Goal: Register for event/course

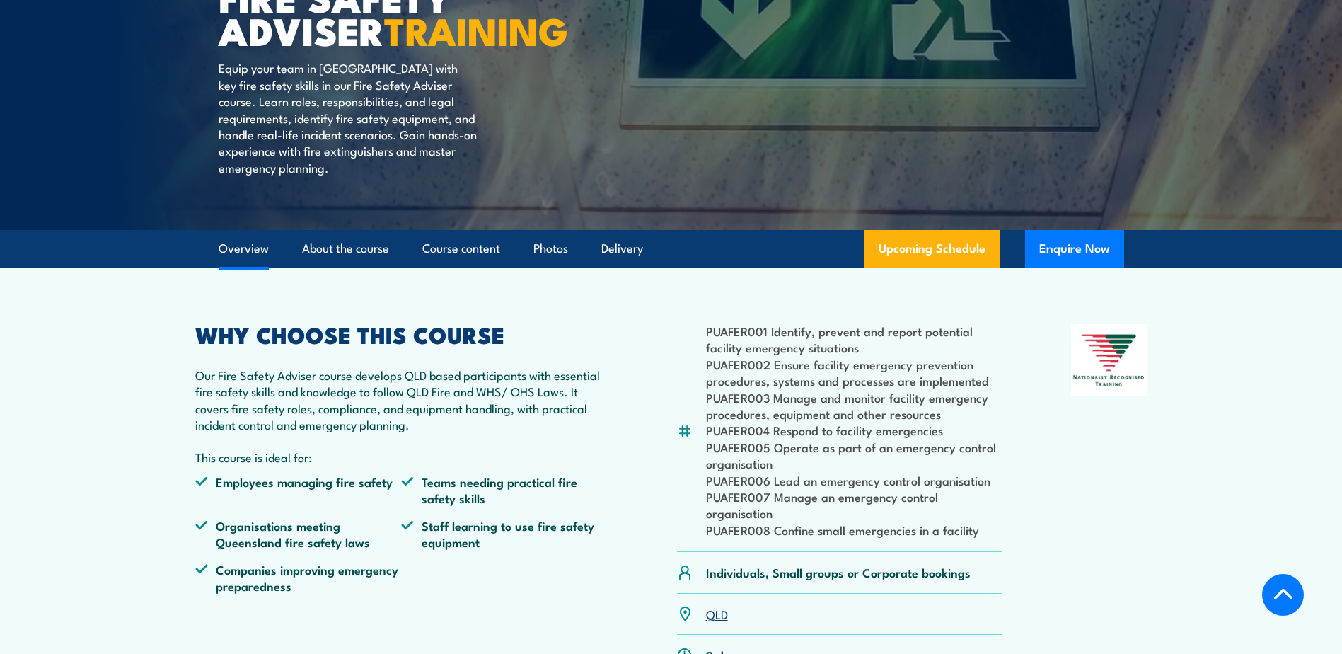
scroll to position [354, 0]
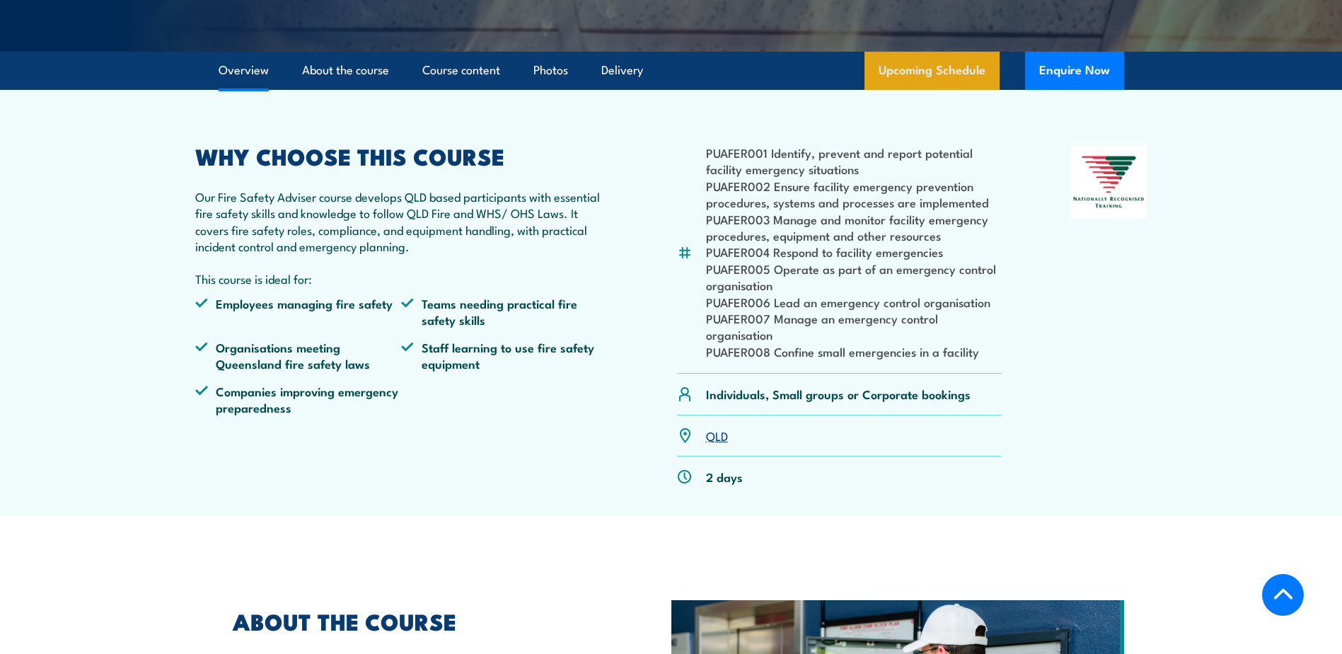
click at [951, 90] on link "Upcoming Schedule" at bounding box center [931, 71] width 135 height 38
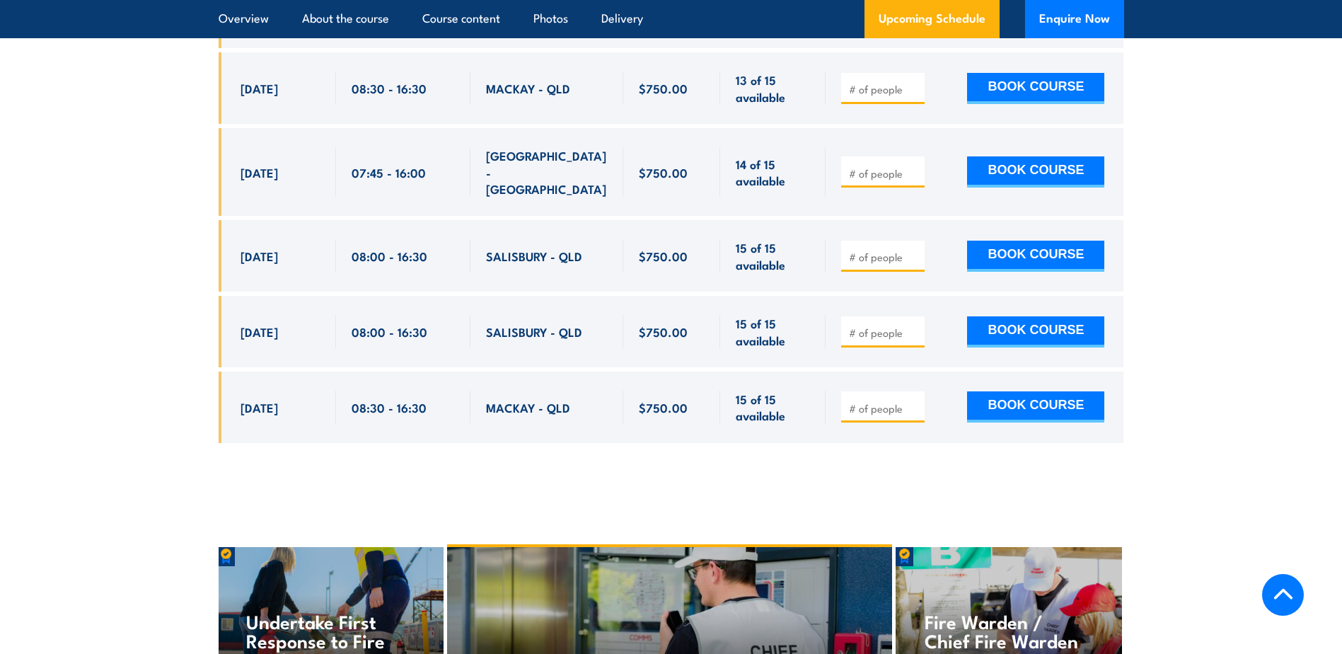
scroll to position [2668, 0]
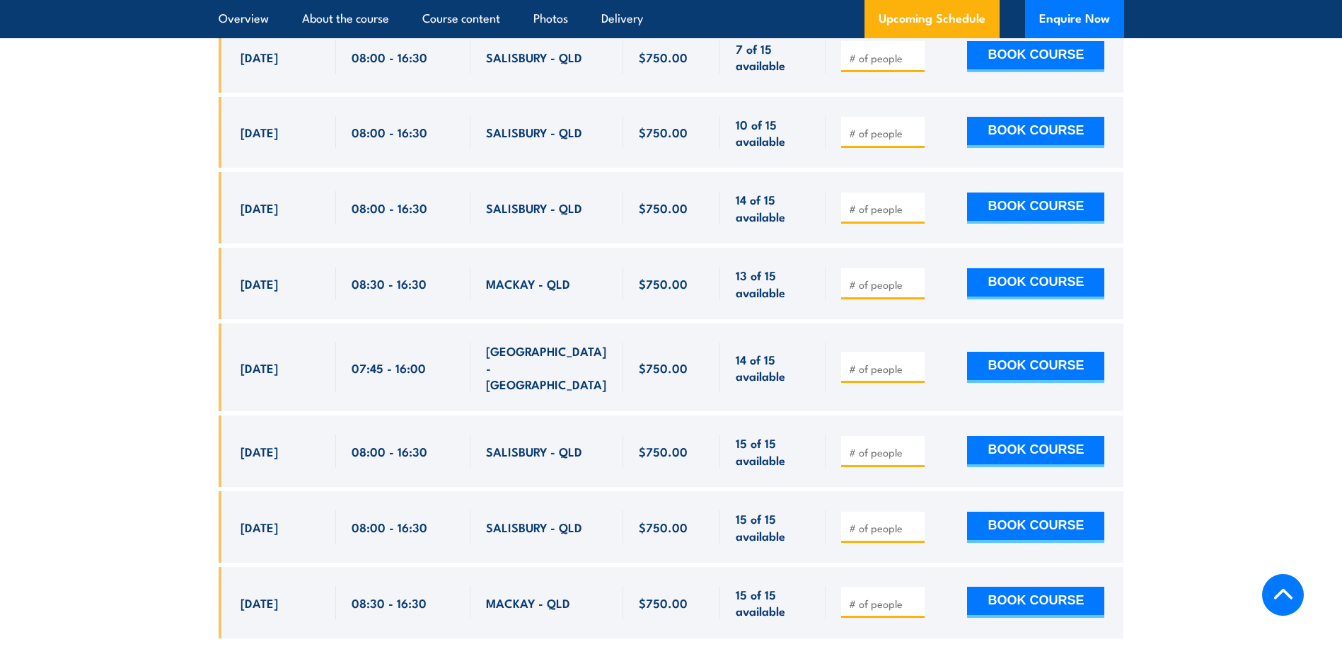
click at [879, 206] on input "number" at bounding box center [884, 209] width 71 height 14
click at [911, 202] on input "1" at bounding box center [884, 209] width 71 height 14
type input "2"
click at [912, 202] on input "2" at bounding box center [884, 209] width 71 height 14
click at [1059, 199] on button "BOOK COURSE" at bounding box center [1035, 207] width 137 height 31
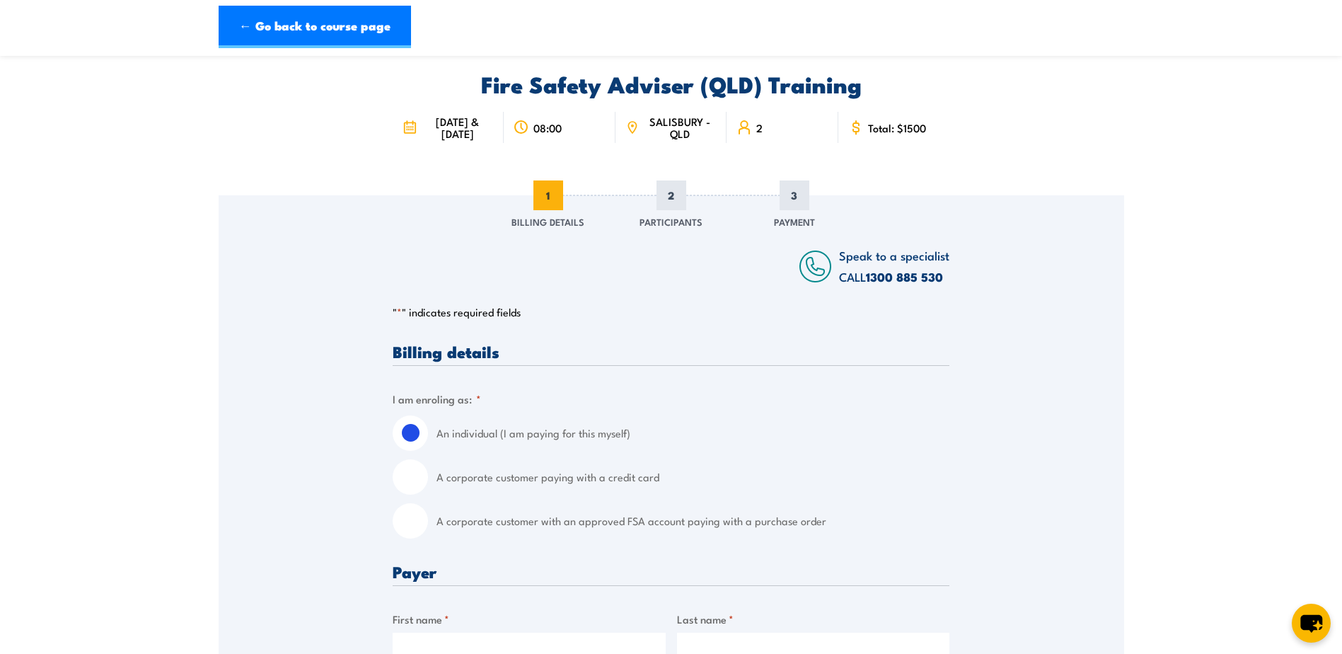
scroll to position [71, 0]
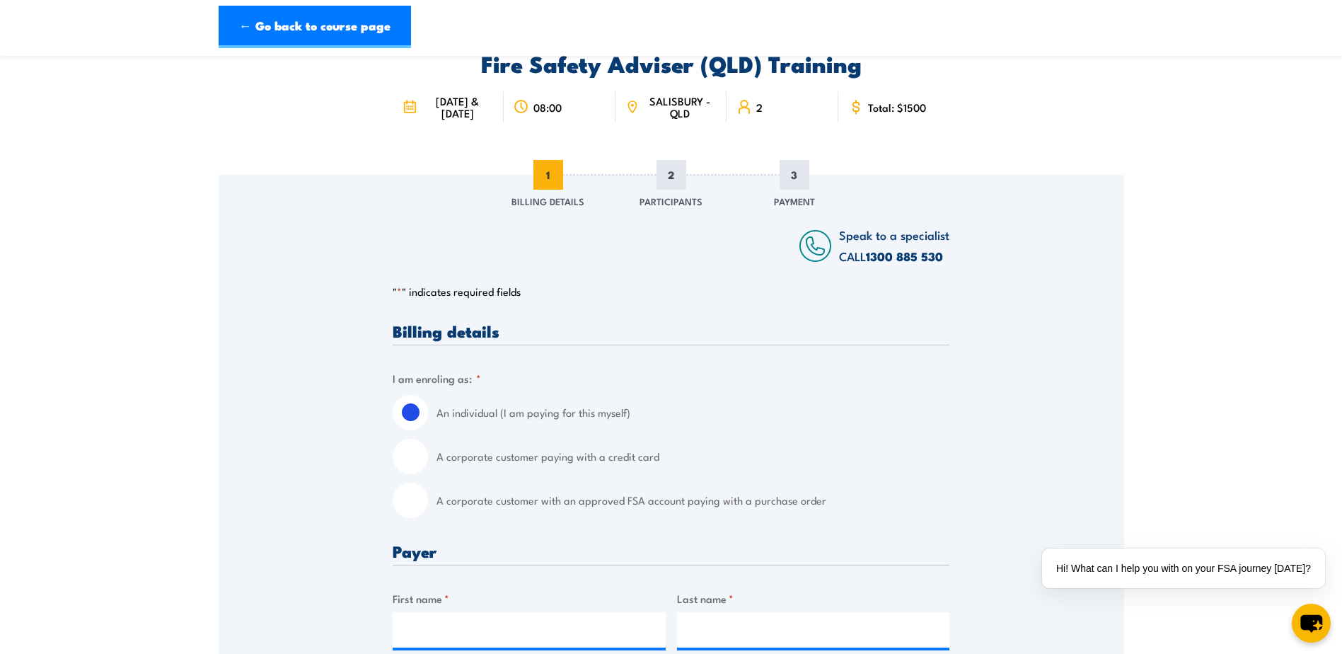
click at [408, 473] on input "A corporate customer paying with a credit card" at bounding box center [410, 456] width 35 height 35
radio input "true"
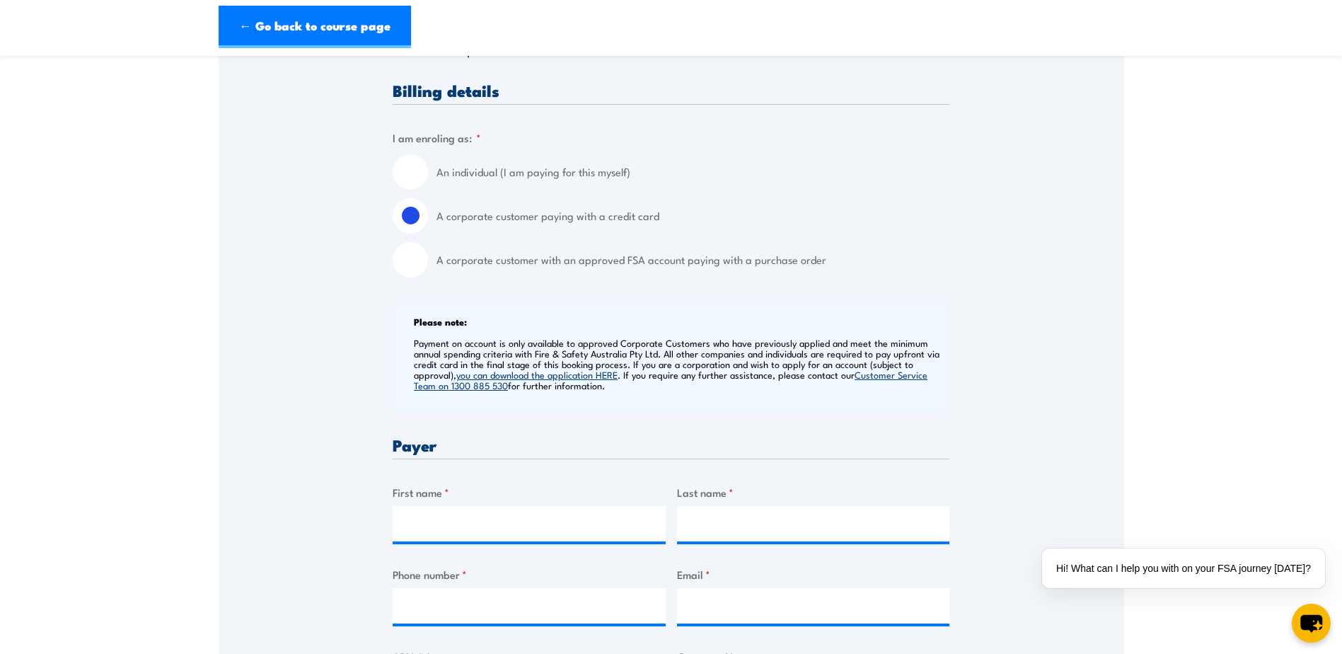
scroll to position [354, 0]
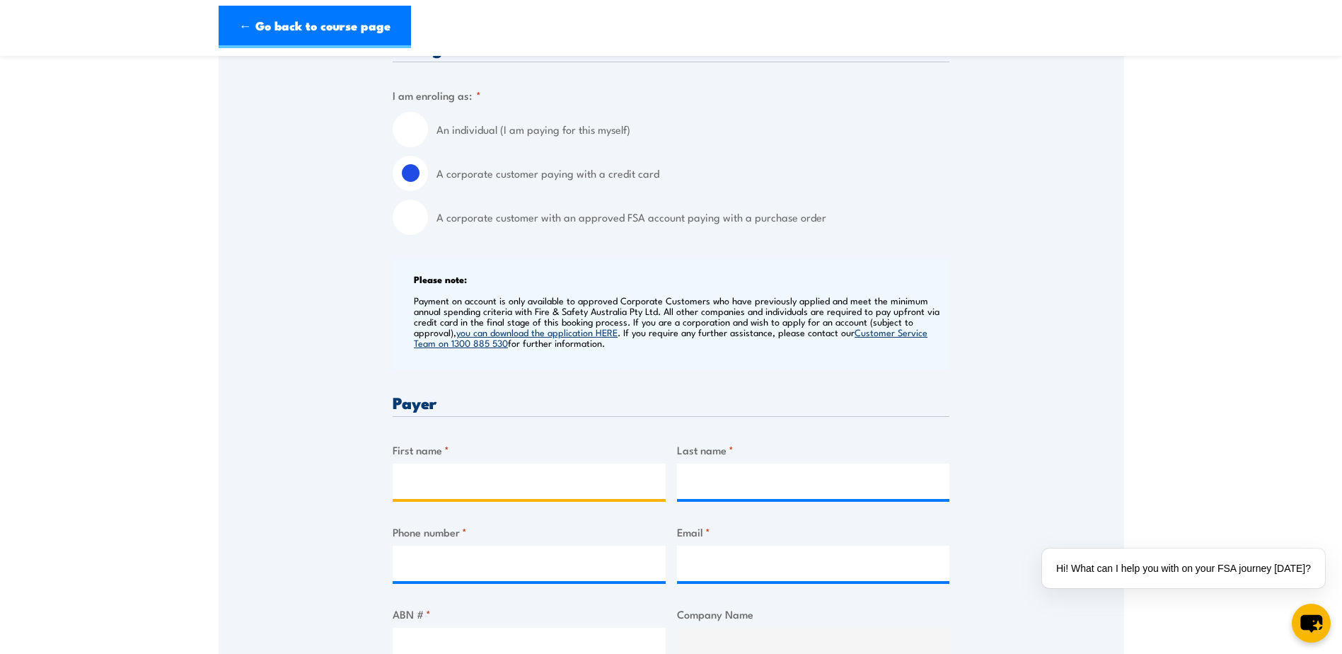
click at [420, 486] on input "First name *" at bounding box center [529, 480] width 273 height 35
click at [446, 499] on input "First name *" at bounding box center [529, 480] width 273 height 35
type input "[PERSON_NAME]"
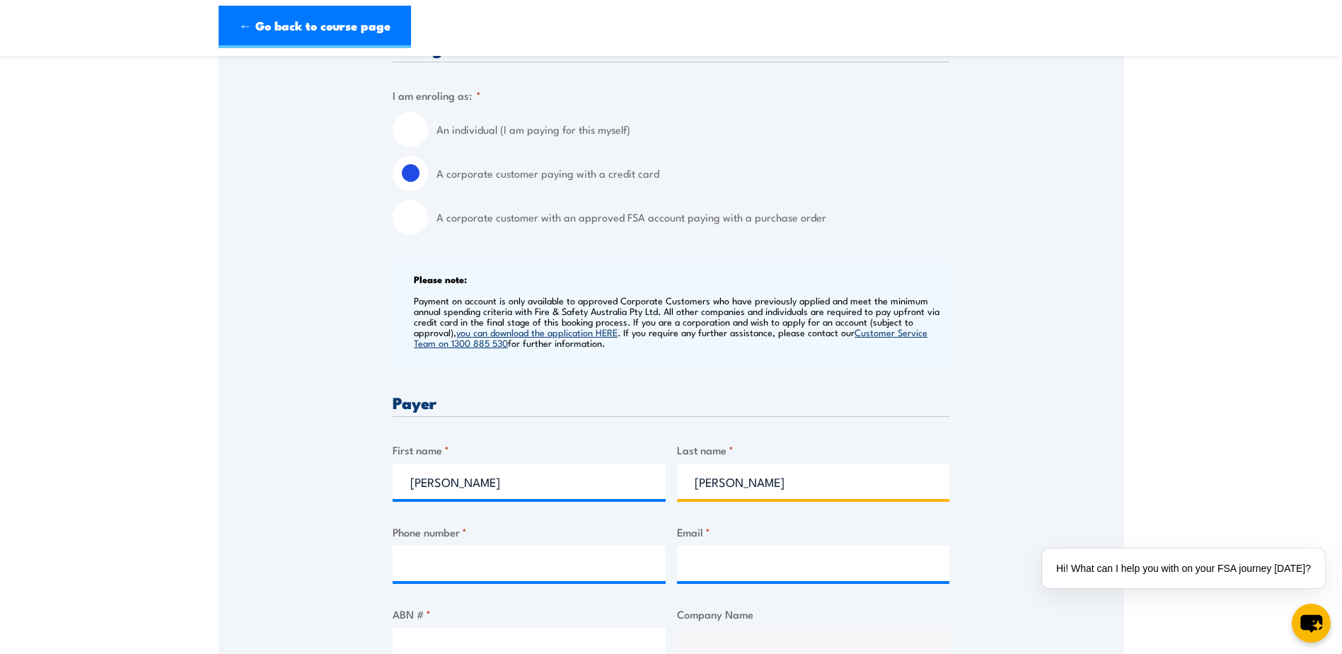
type input "[PERSON_NAME]"
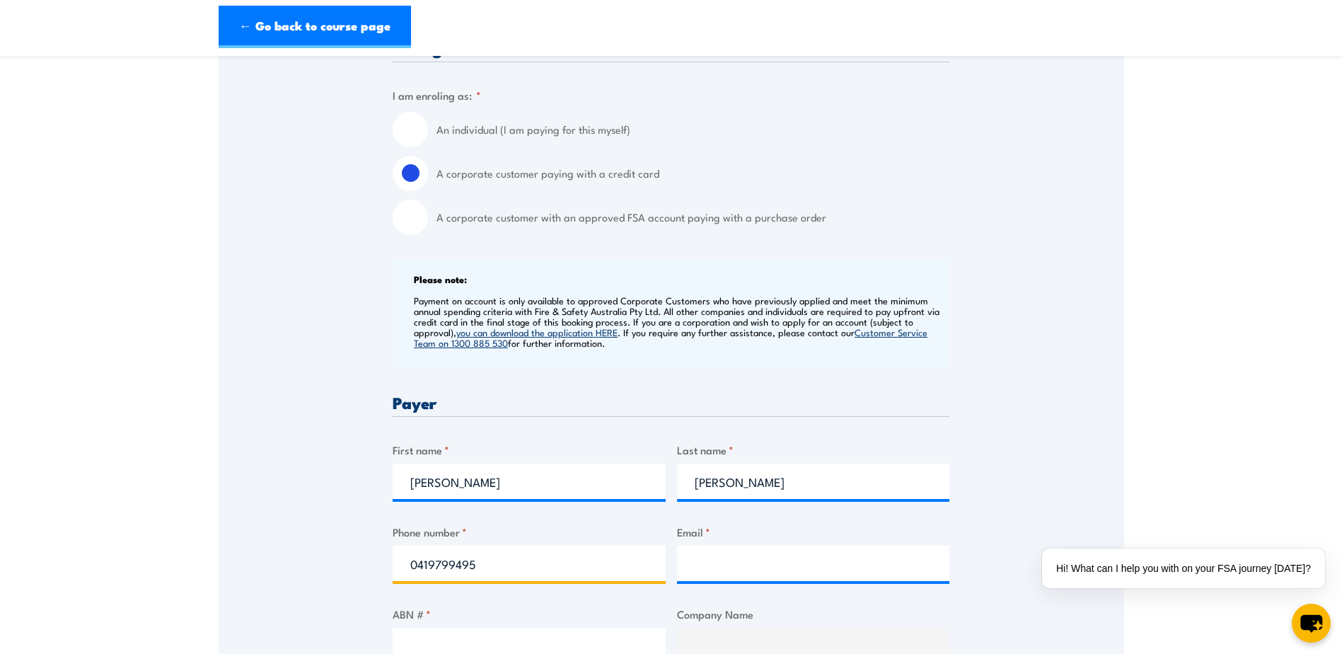
type input "0419799495"
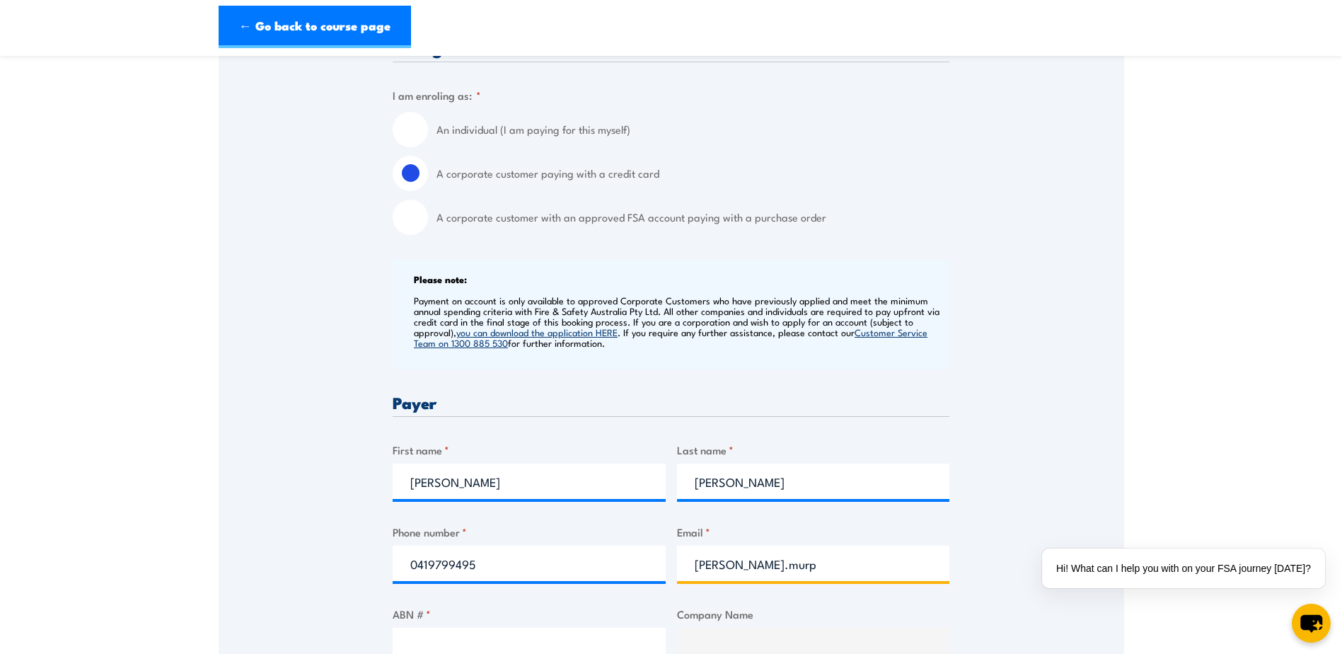
type input "[PERSON_NAME][EMAIL_ADDRESS][PERSON_NAME][DOMAIN_NAME]"
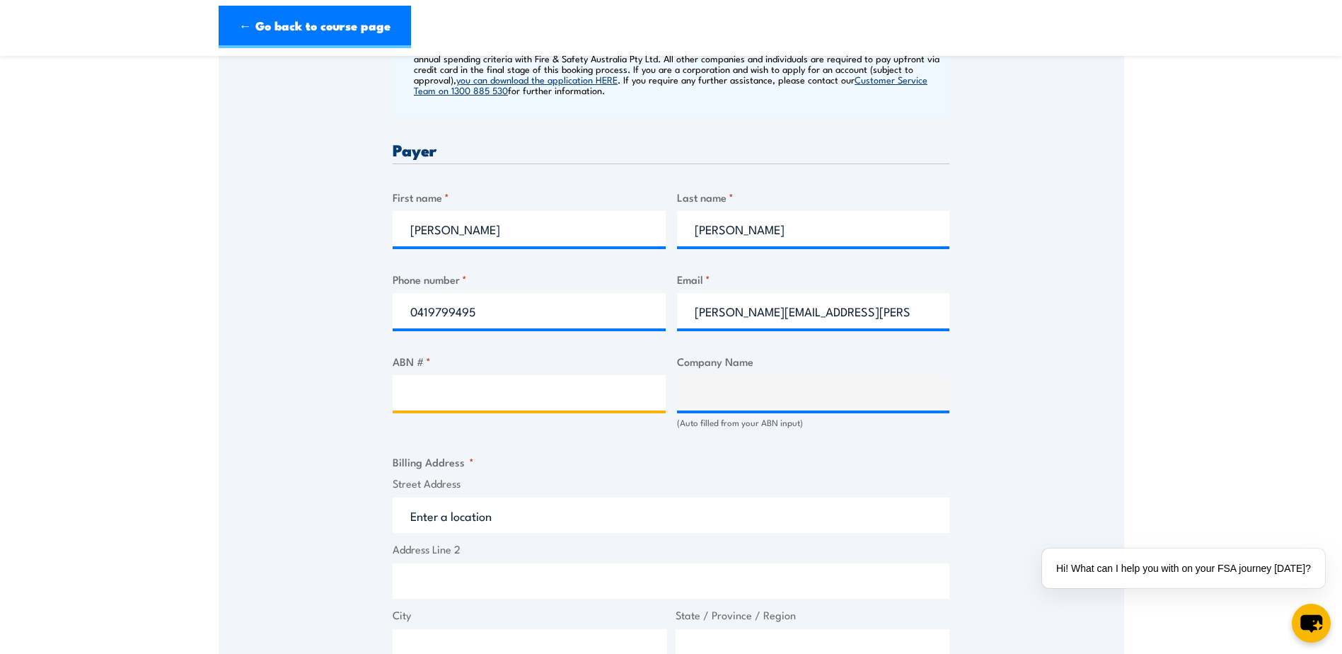
scroll to position [649, 0]
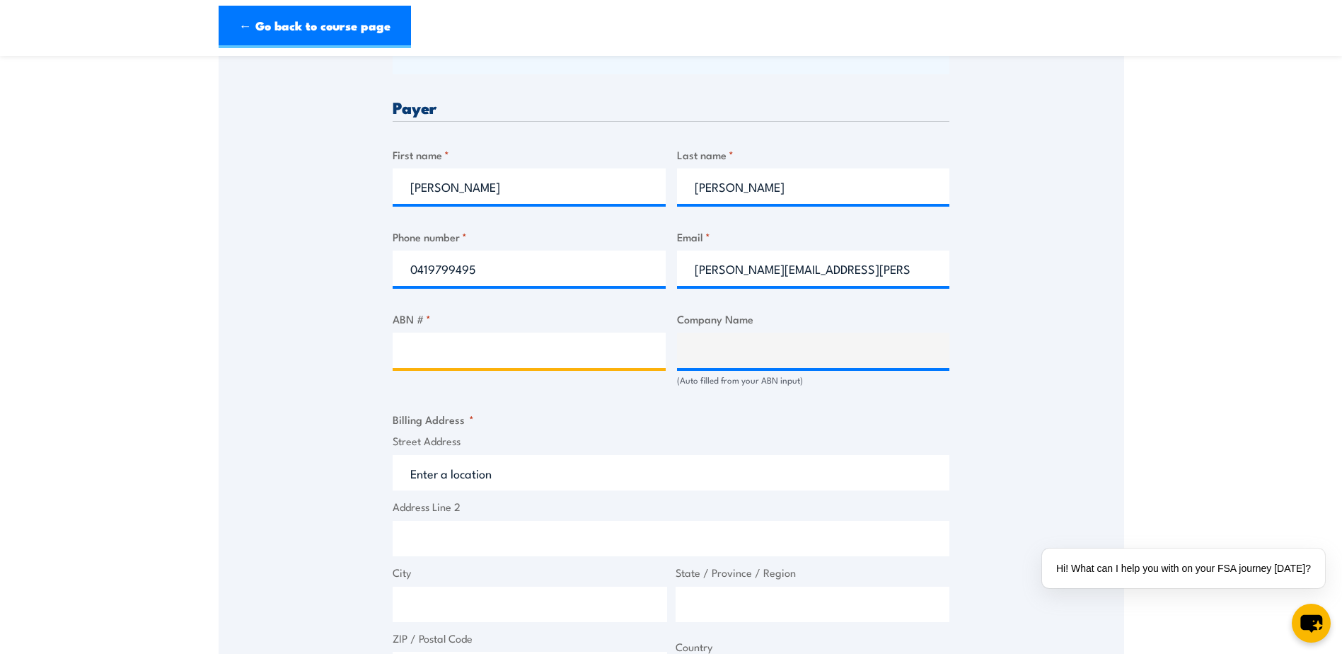
paste input "96 641 989 386"
type input "96 641 989 386"
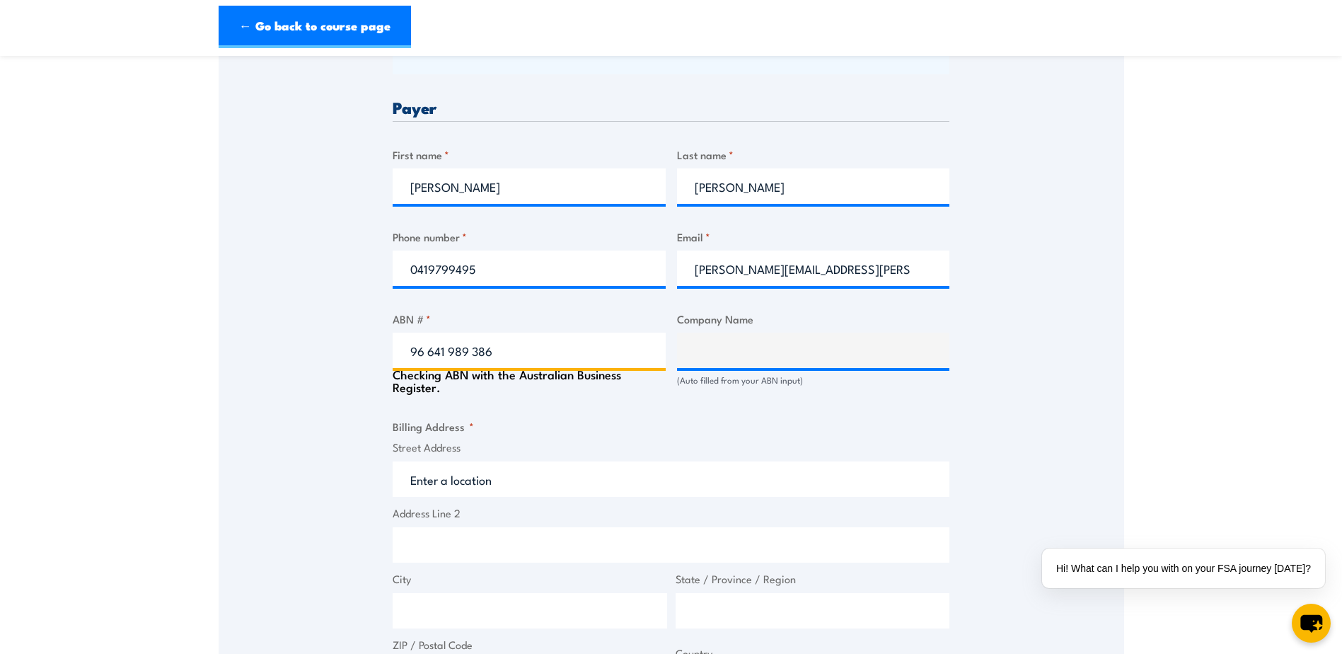
type input "QUEENSLAND MASTER BUILDERS ASSOCIATION INDUSTRIAL ORGANISATION OF EMPLOYERS"
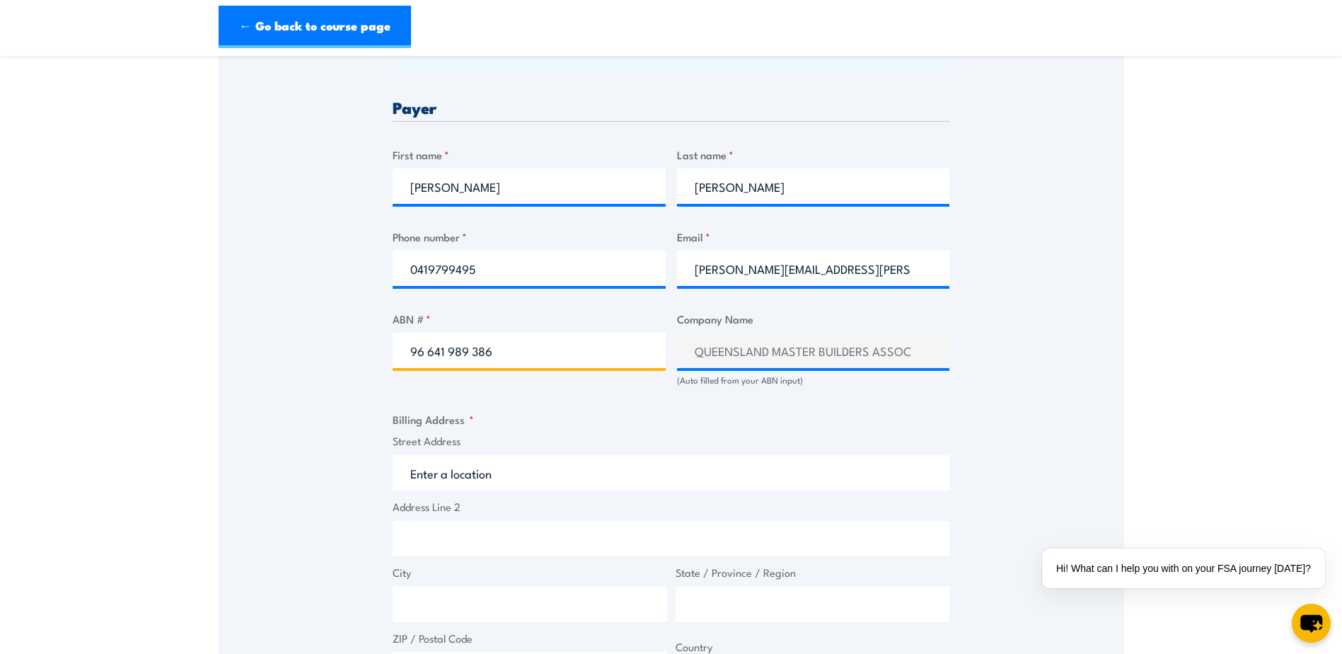
type input "96 641 989 386"
click at [712, 427] on div "Billing details I am enroling as: * An individual (I am paying for this myself)…" at bounding box center [671, 422] width 557 height 1354
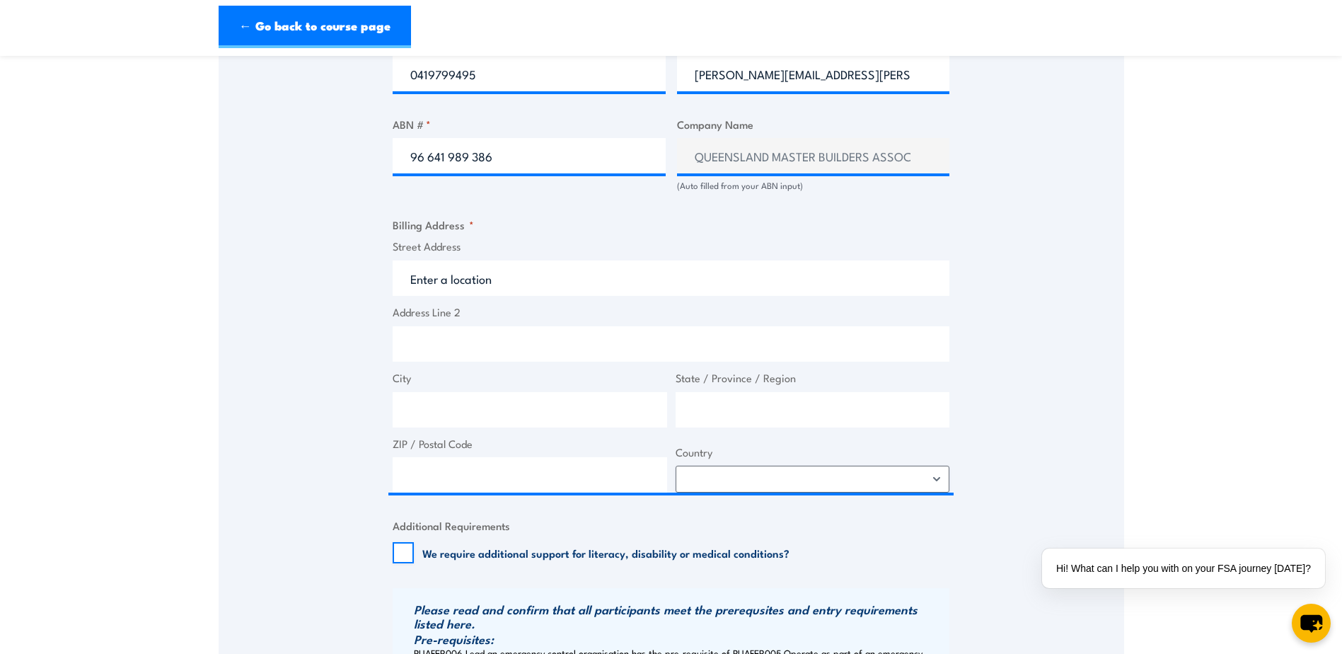
scroll to position [861, 0]
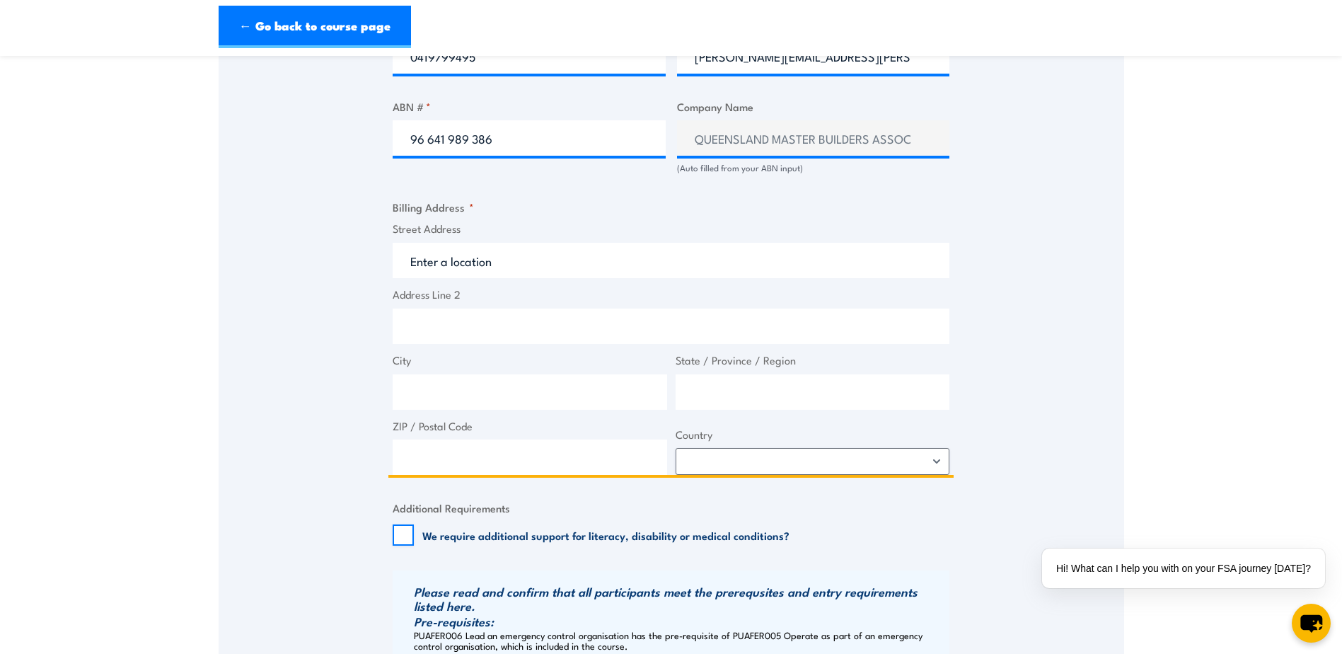
click at [514, 271] on input "Street Address" at bounding box center [671, 260] width 557 height 35
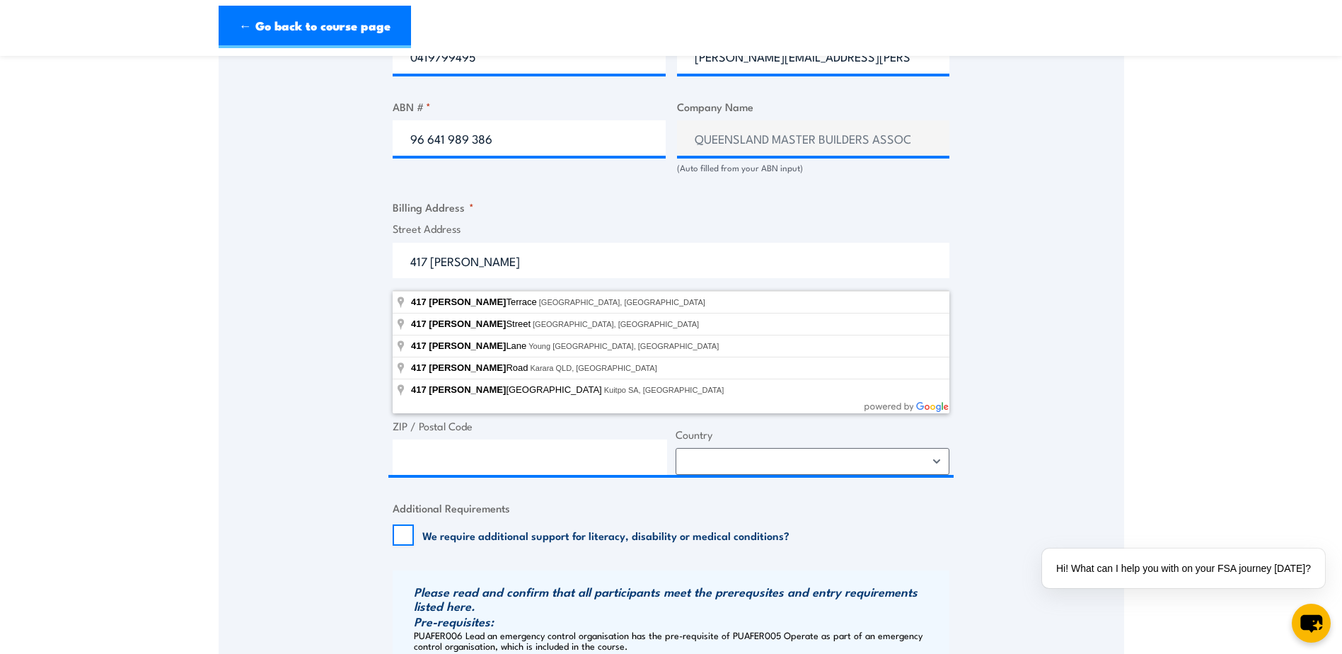
type input "[STREET_ADDRESS][PERSON_NAME]"
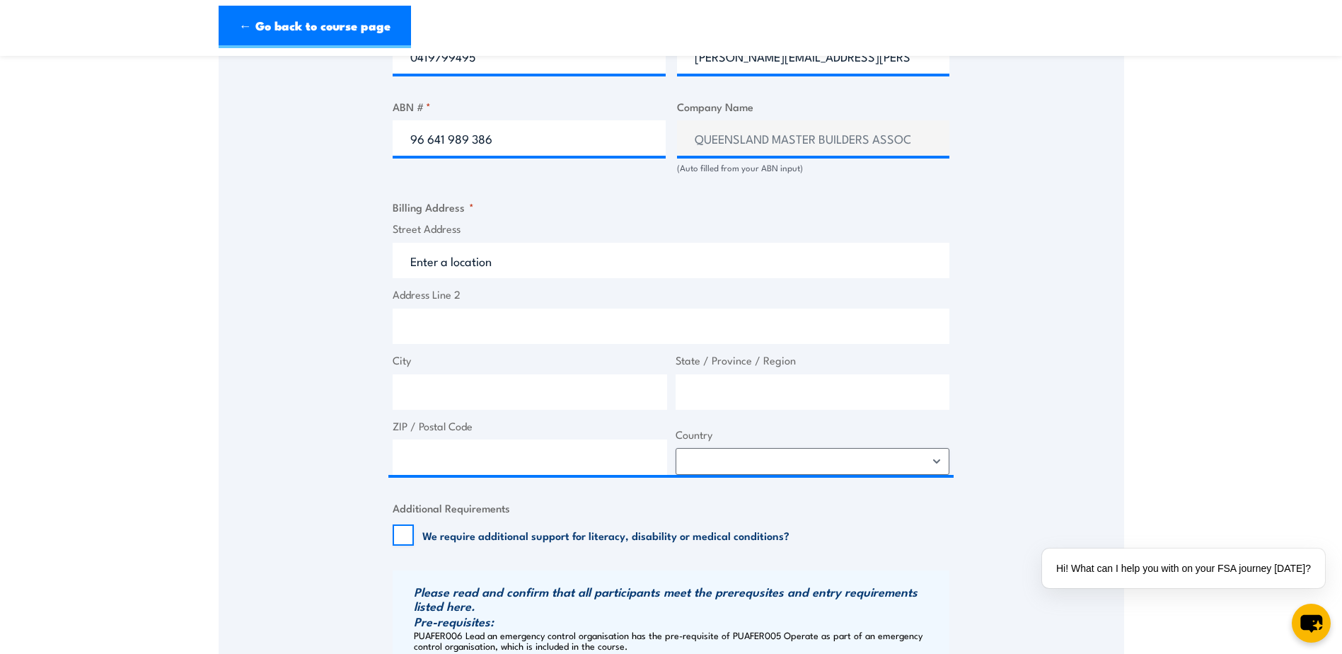
type input "[STREET_ADDRESS][PERSON_NAME]"
type input "[GEOGRAPHIC_DATA]"
type input "4000"
select select "[GEOGRAPHIC_DATA]"
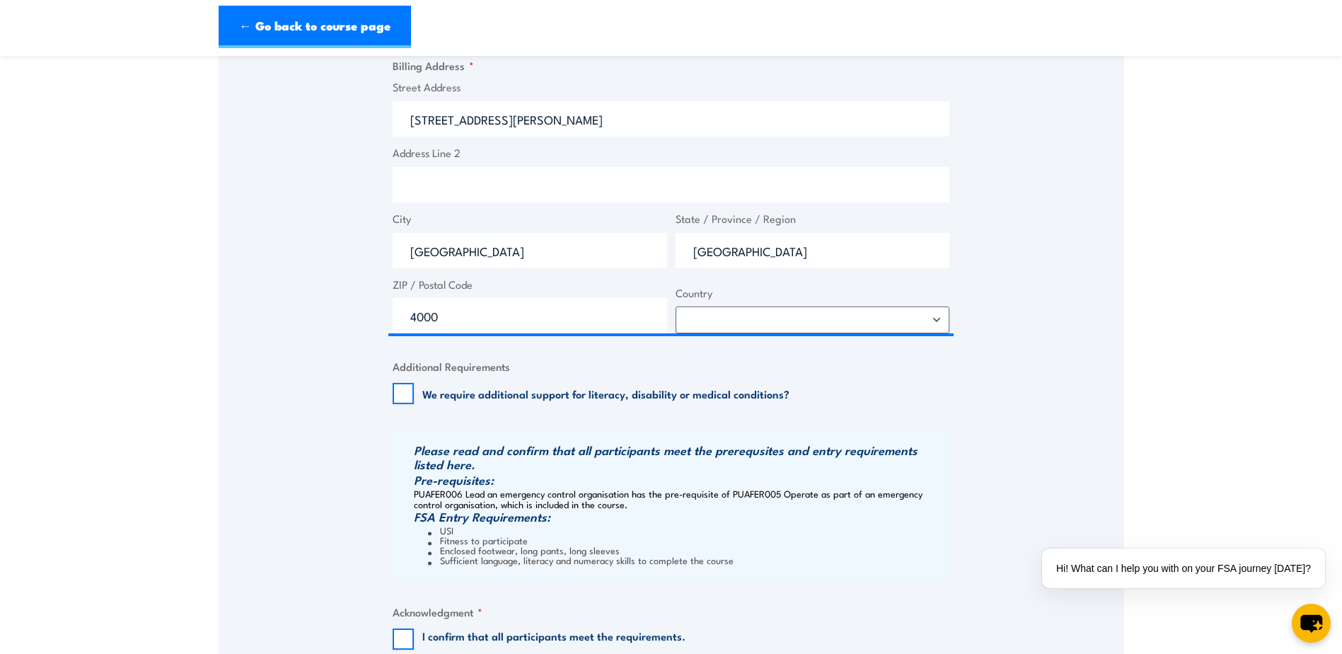
scroll to position [1214, 0]
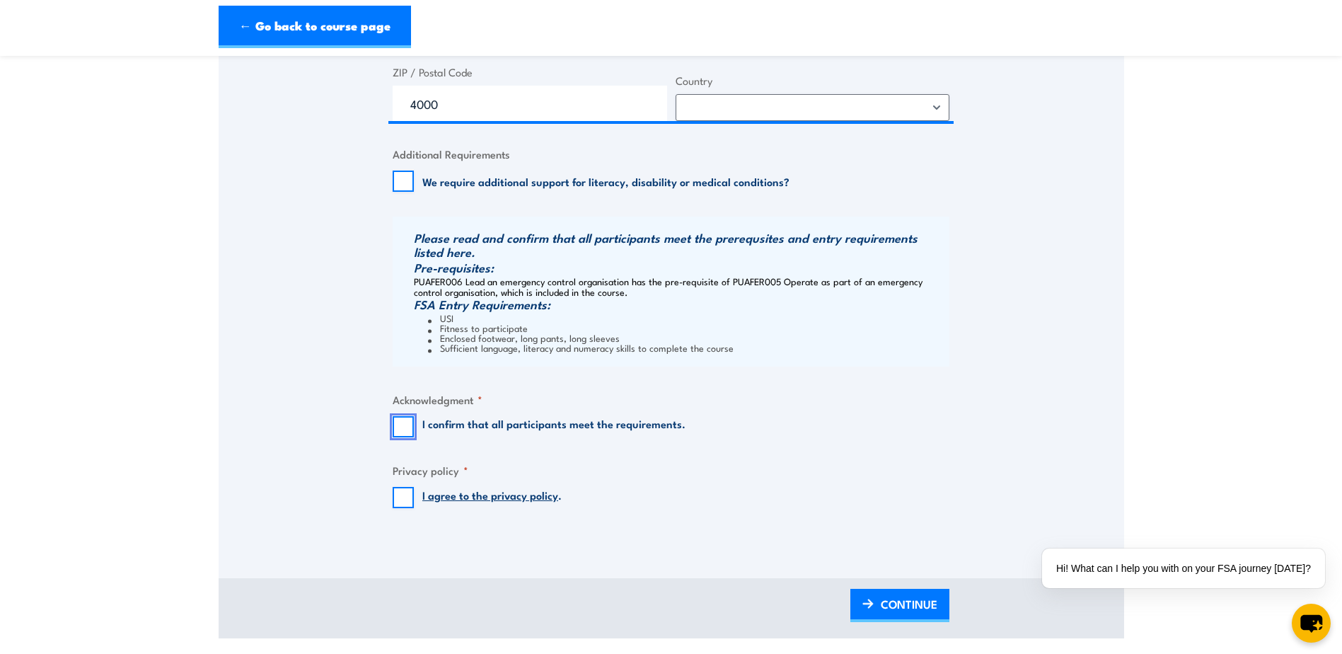
click at [395, 435] on input "I confirm that all participants meet the requirements." at bounding box center [403, 426] width 21 height 21
checkbox input "true"
click at [400, 508] on input "I agree to the privacy policy ." at bounding box center [403, 497] width 21 height 21
checkbox input "true"
click at [913, 618] on span "CONTINUE" at bounding box center [909, 603] width 57 height 37
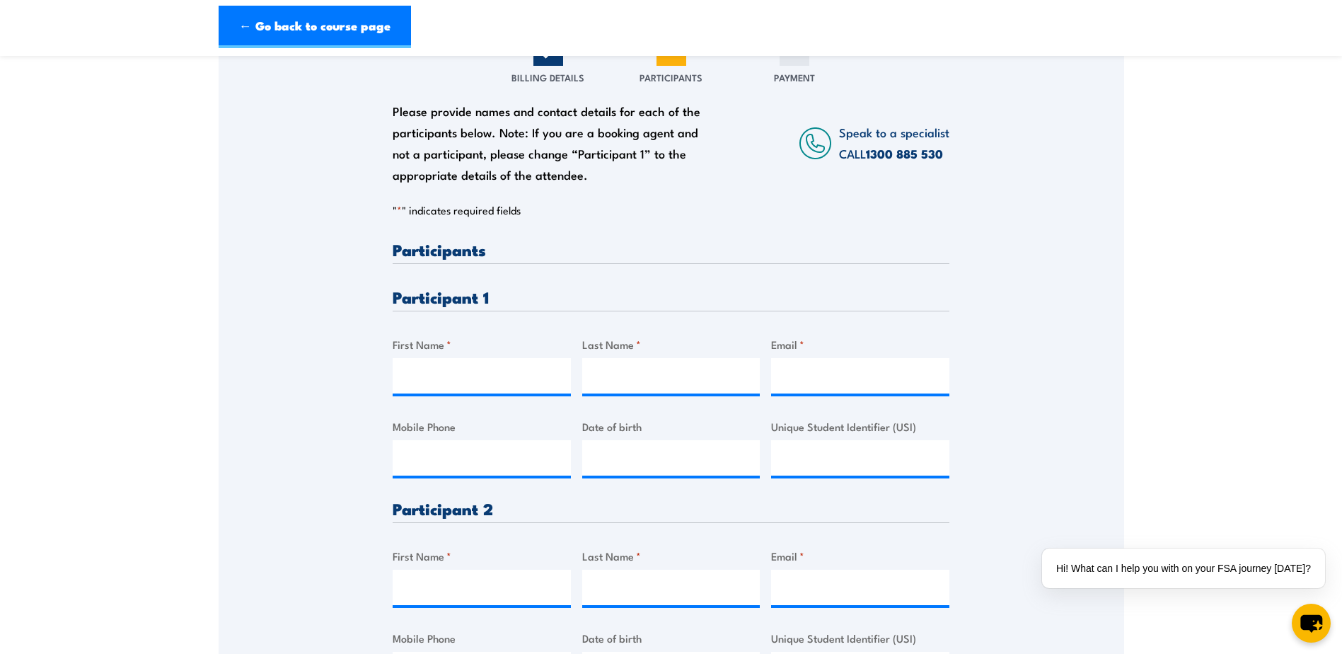
scroll to position [283, 0]
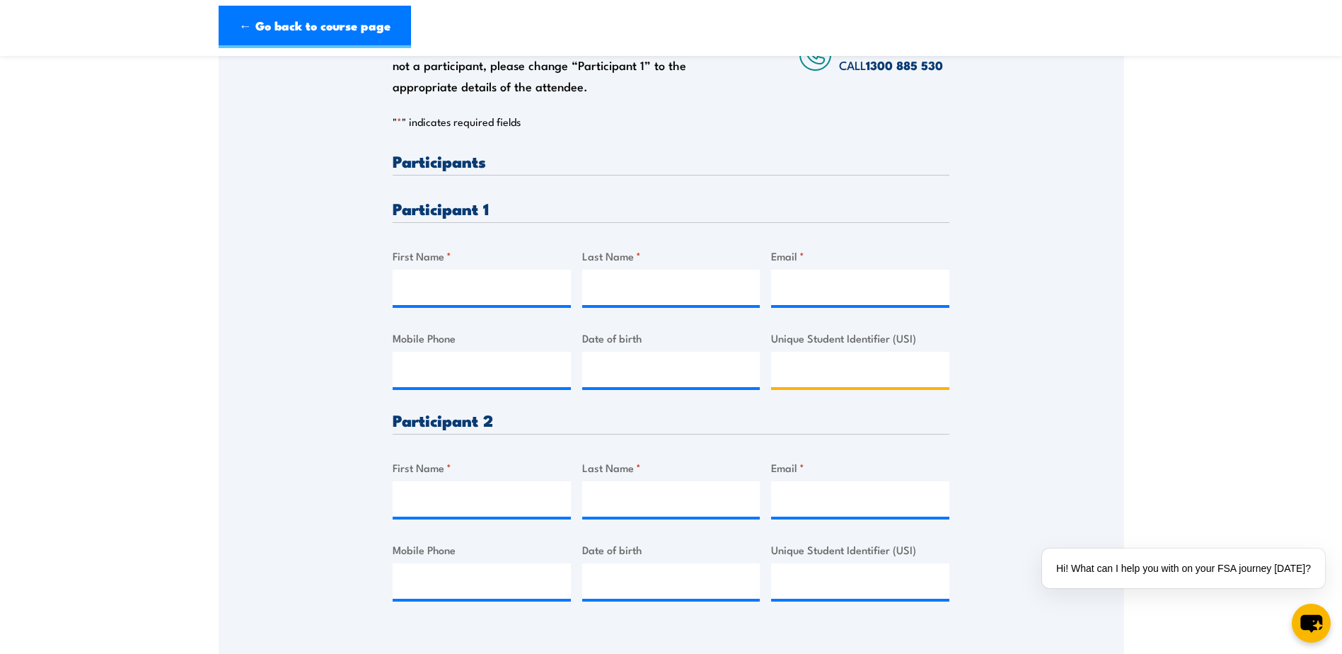
click at [812, 379] on input "Unique Student Identifier (USI)" at bounding box center [860, 369] width 178 height 35
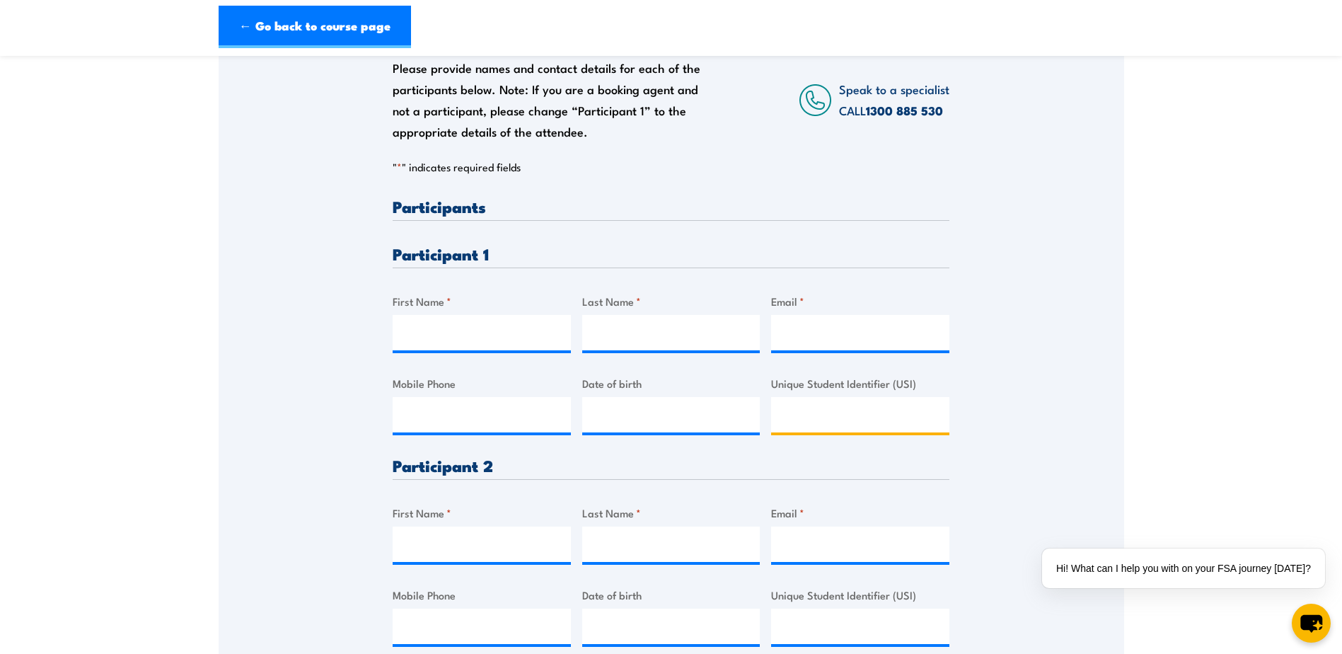
scroll to position [141, 0]
